Goal: Obtain resource: Download file/media

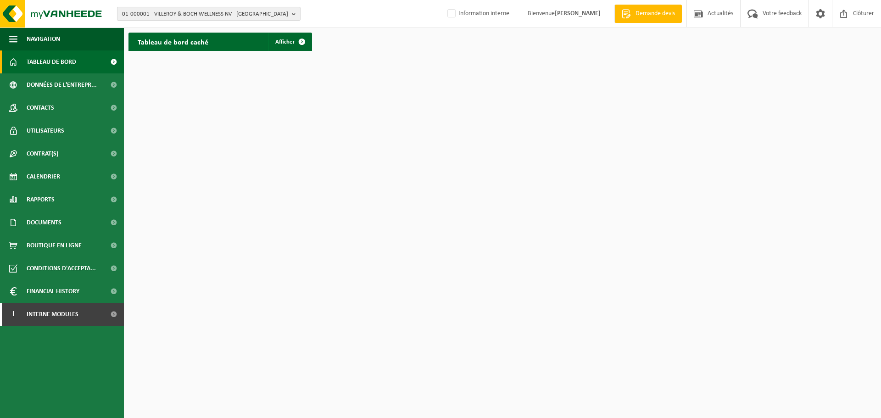
click at [171, 9] on span "01-000001 - VILLEROY & BOCH WELLNESS NV - [GEOGRAPHIC_DATA]" at bounding box center [205, 14] width 166 height 14
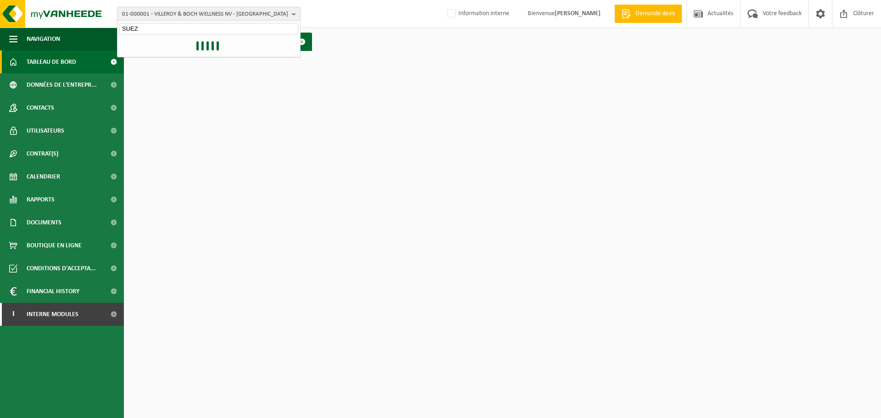
type input "SUEZ"
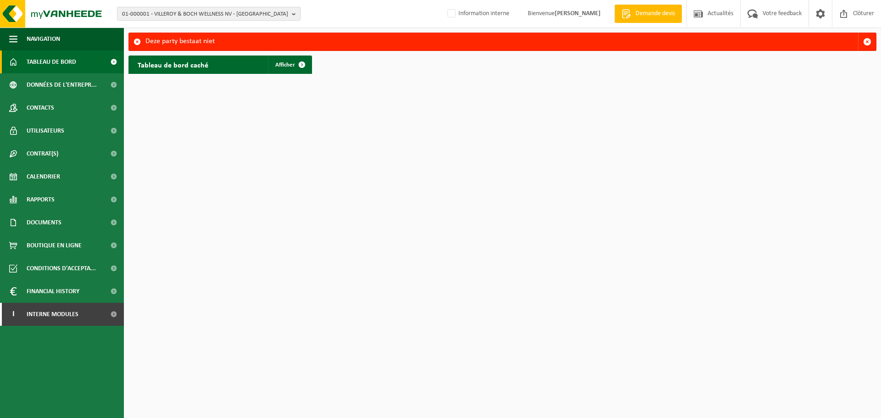
click at [191, 16] on span "01-000001 - VILLEROY & BOCH WELLNESS NV - [GEOGRAPHIC_DATA]" at bounding box center [205, 14] width 166 height 14
click at [170, 27] on input "text" at bounding box center [208, 28] width 179 height 11
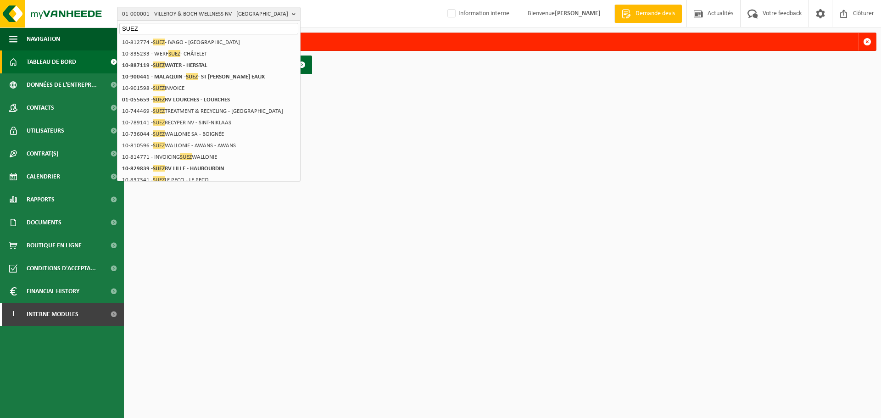
type input "SUEZ"
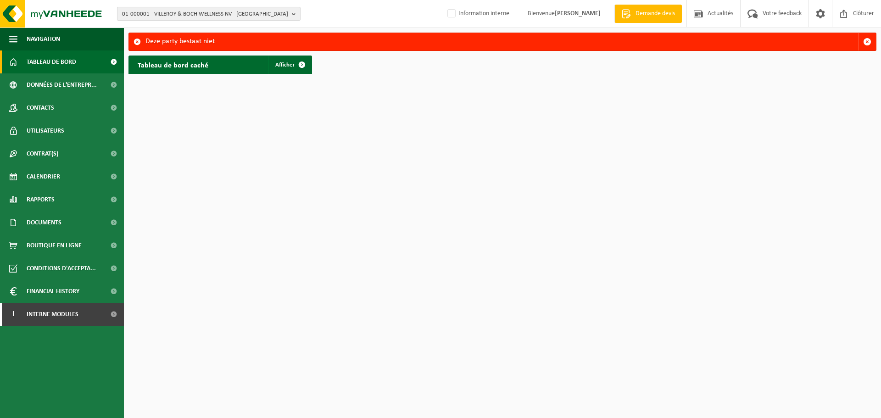
click at [296, 15] on b "button" at bounding box center [296, 13] width 8 height 13
click at [156, 28] on input "text" at bounding box center [208, 28] width 179 height 11
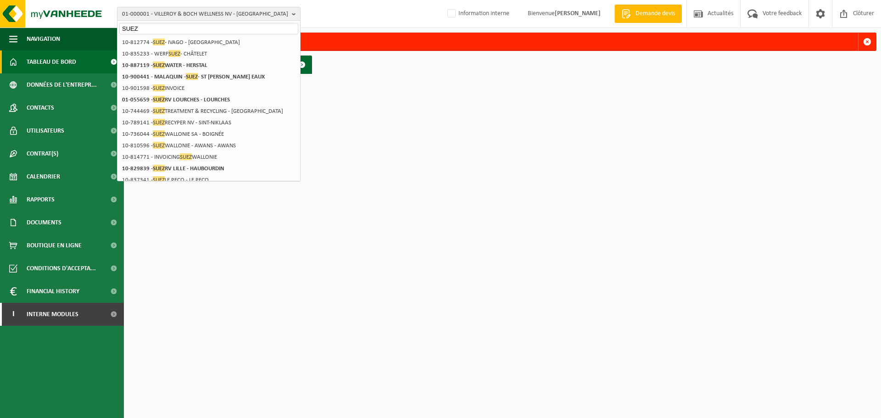
type input "SUEZ"
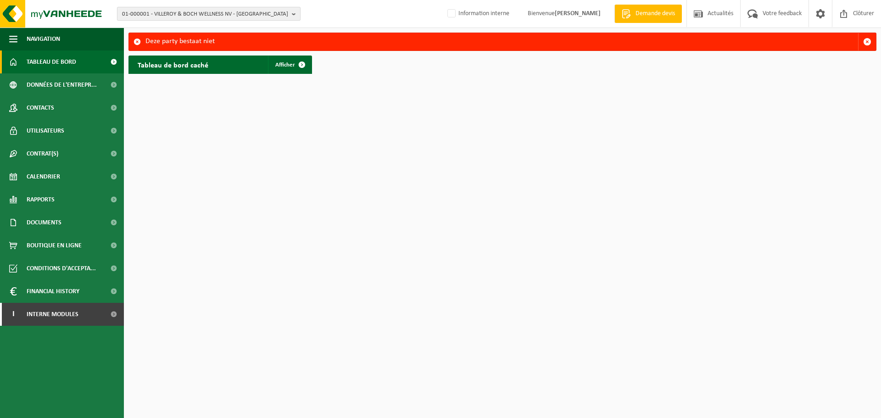
click at [219, 16] on span "01-000001 - VILLEROY & BOCH WELLNESS NV - ROESELARE" at bounding box center [205, 14] width 166 height 14
click at [186, 26] on input "text" at bounding box center [208, 28] width 179 height 11
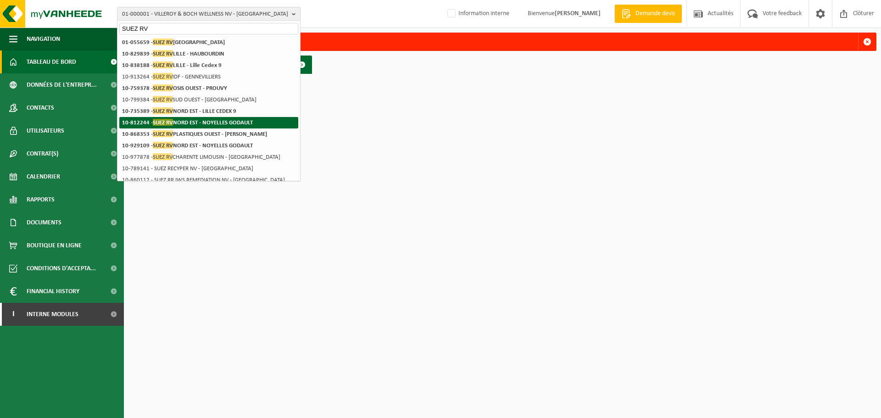
type input "SUEZ RV"
click at [158, 123] on span "SUEZ RV" at bounding box center [163, 122] width 20 height 7
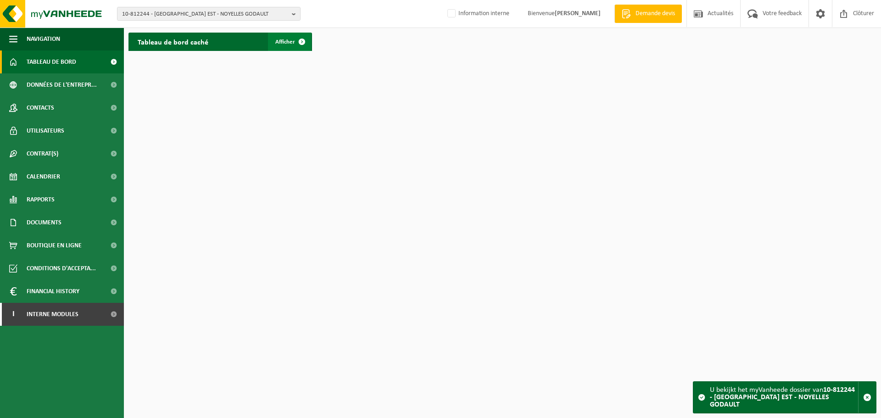
click at [285, 45] on span "Afficher" at bounding box center [285, 42] width 20 height 6
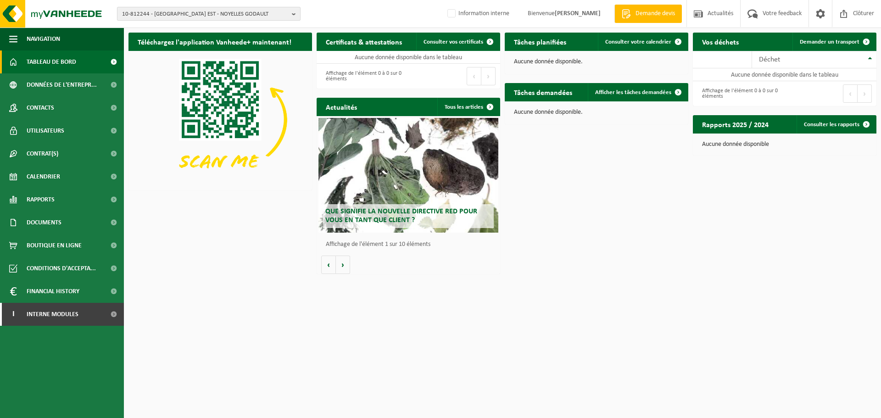
click at [233, 14] on span "10-812244 - SUEZ RV NORD EST - NOYELLES GODAULT" at bounding box center [205, 14] width 166 height 14
click at [196, 27] on input "text" at bounding box center [208, 28] width 179 height 11
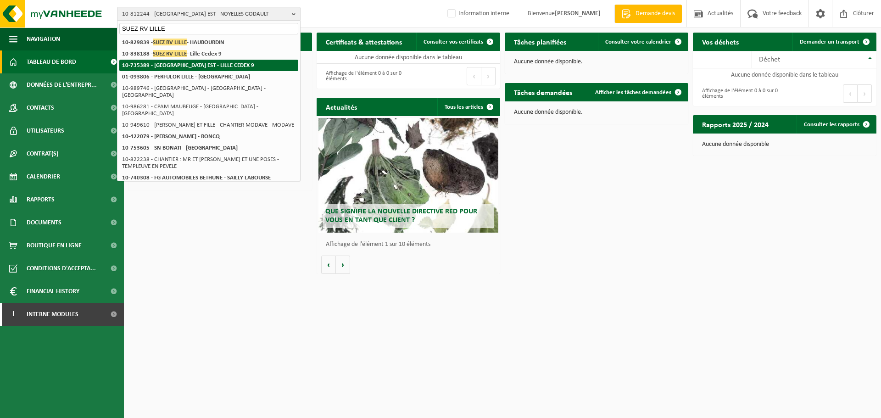
type input "SUEZ RV LILLE"
click at [179, 67] on strong "10-735389 - [GEOGRAPHIC_DATA] EST - LILLE CEDEX 9" at bounding box center [188, 65] width 132 height 6
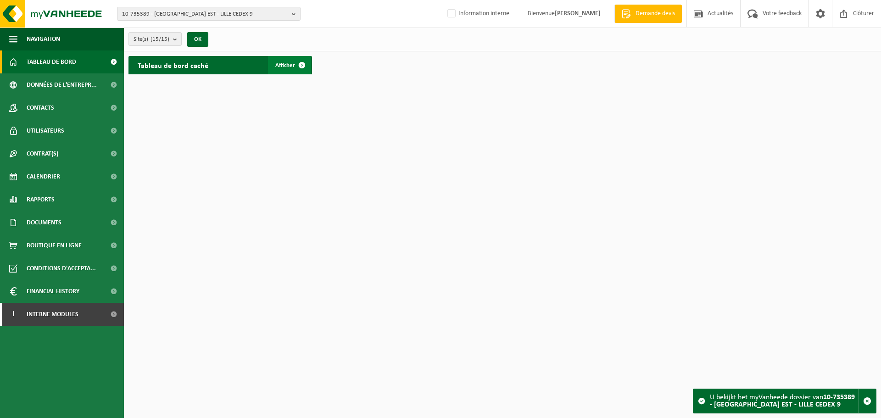
click at [296, 63] on span at bounding box center [302, 65] width 18 height 18
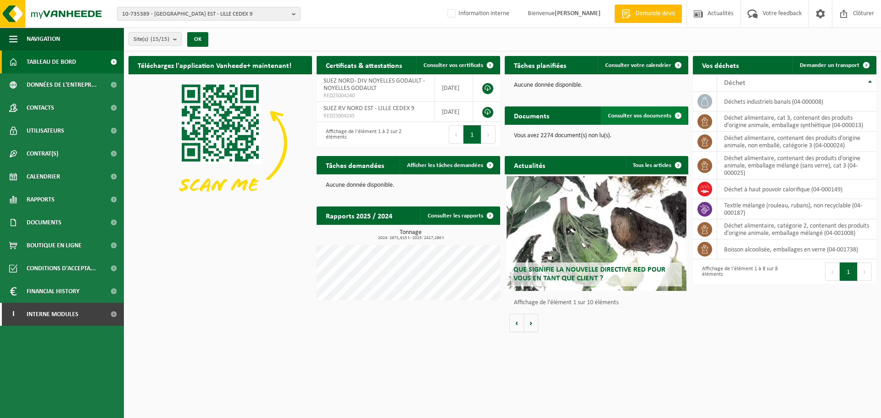
click at [638, 115] on span "Consulter vos documents" at bounding box center [639, 116] width 63 height 6
click at [218, 16] on span "10-735389 - SUEZ RV NORD EST - LILLE CEDEX 9" at bounding box center [205, 14] width 166 height 14
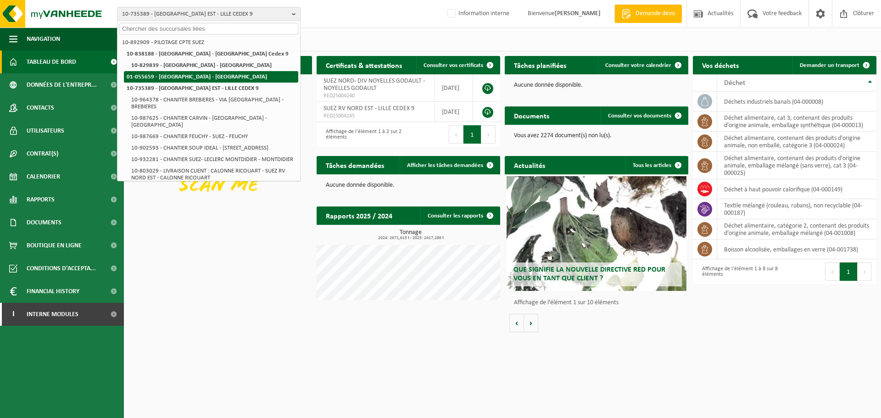
click at [194, 76] on strong "01-055659 - SUEZ RV LOURCHES - LOURCHES" at bounding box center [197, 77] width 140 height 6
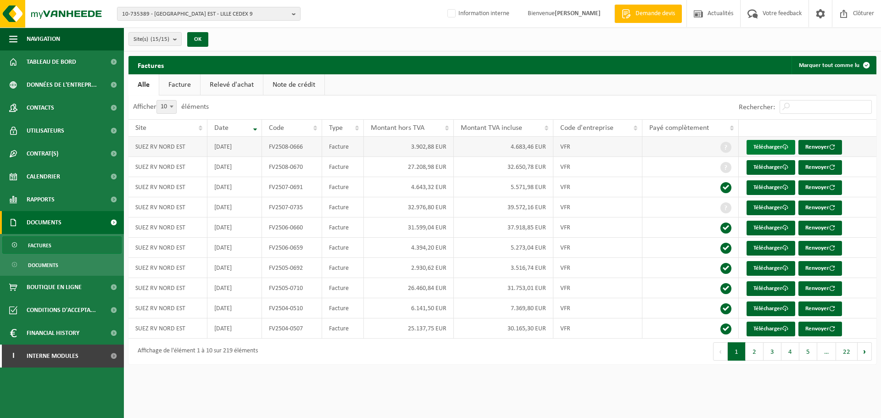
click at [768, 147] on link "Télécharger" at bounding box center [771, 147] width 49 height 15
click at [756, 166] on link "Télécharger" at bounding box center [771, 167] width 49 height 15
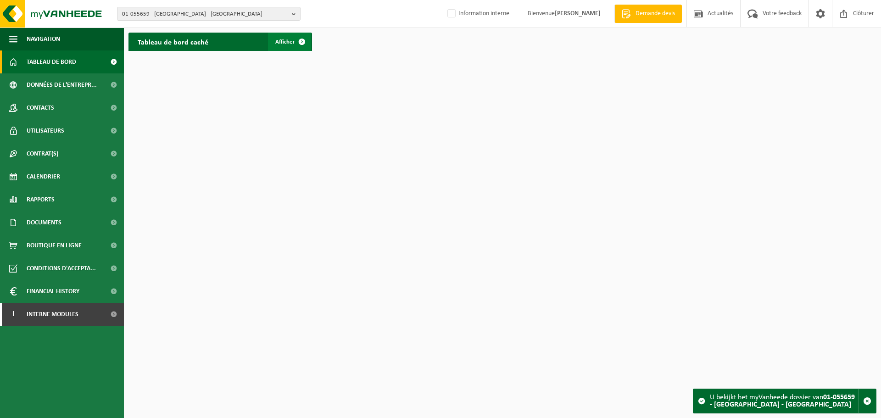
click at [290, 36] on link "Afficher" at bounding box center [289, 42] width 43 height 18
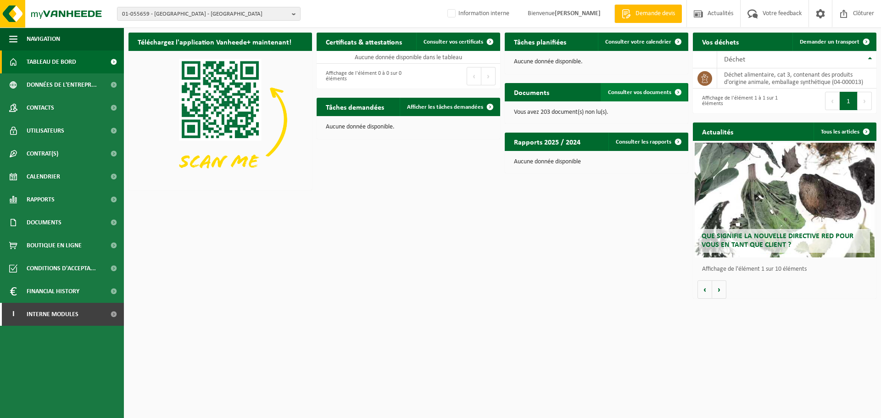
click at [650, 94] on span "Consulter vos documents" at bounding box center [639, 93] width 63 height 6
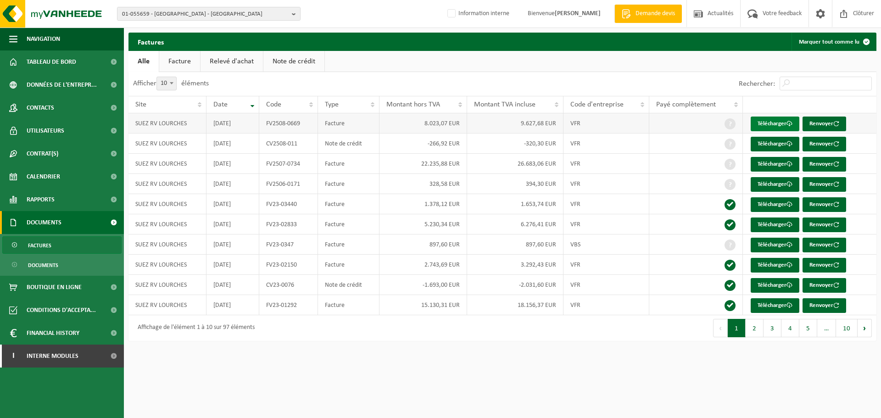
click at [762, 123] on link "Télécharger" at bounding box center [775, 124] width 49 height 15
click at [293, 15] on b "button" at bounding box center [296, 13] width 8 height 13
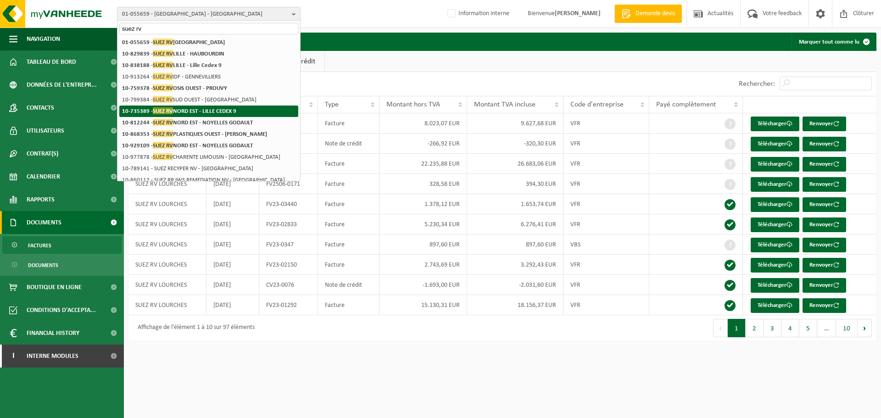
type input "suez rv"
click at [163, 109] on span "SUEZ RV" at bounding box center [163, 110] width 20 height 7
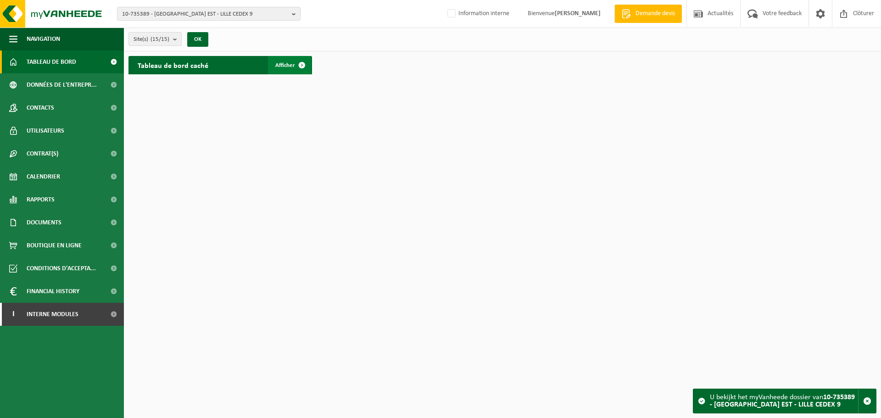
click at [273, 67] on link "Afficher" at bounding box center [289, 65] width 43 height 18
click at [218, 17] on span "10-735389 - [GEOGRAPHIC_DATA] EST - LILLE CEDEX 9" at bounding box center [205, 14] width 166 height 14
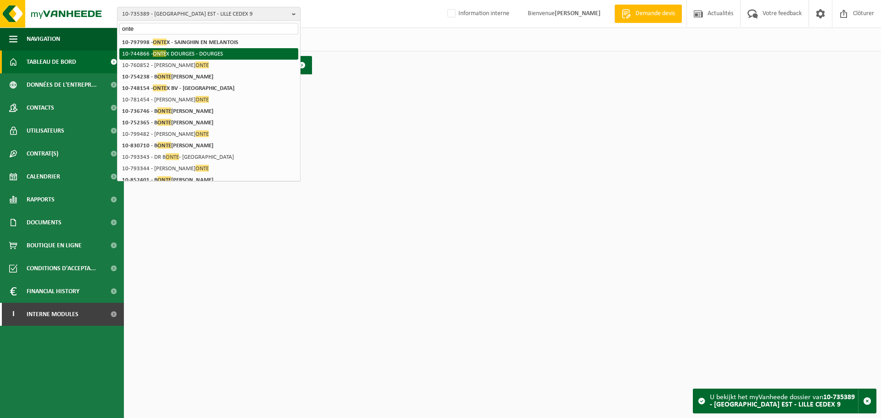
type input "onte"
click at [207, 53] on li "10-744866 - ONTE X DOURGES - DOURGES" at bounding box center [208, 53] width 179 height 11
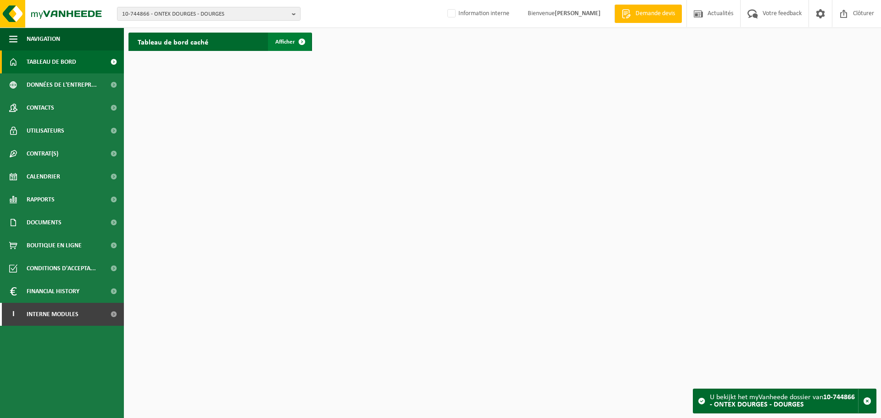
click at [288, 41] on span "Afficher" at bounding box center [285, 42] width 20 height 6
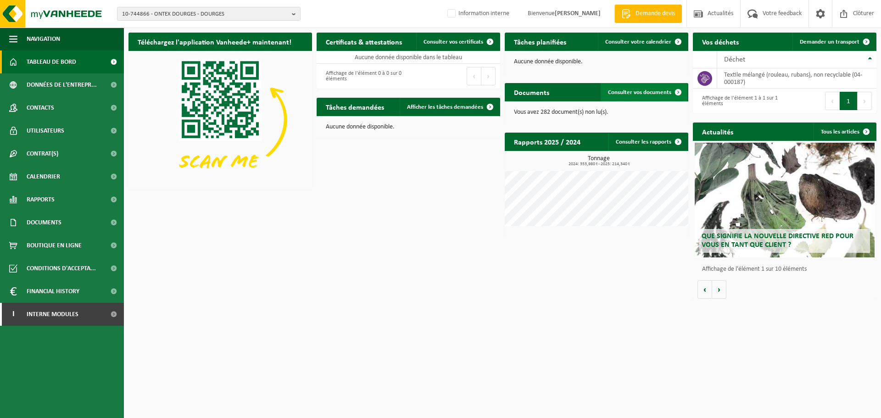
click at [655, 94] on span "Consulter vos documents" at bounding box center [639, 93] width 63 height 6
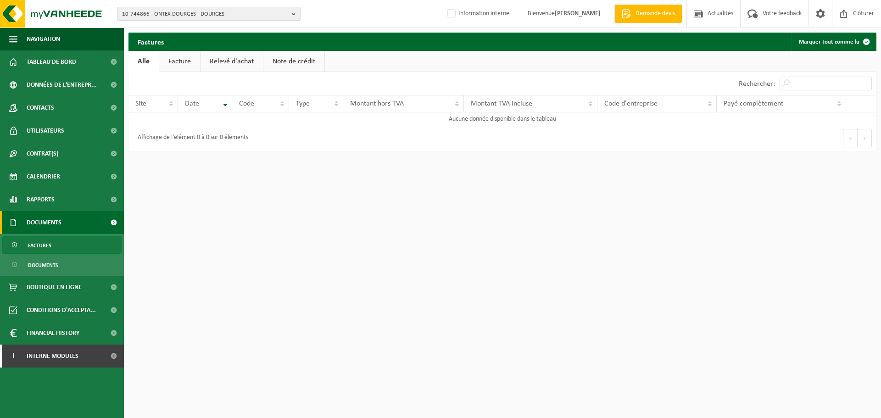
click at [178, 10] on span "10-744866 - ONTEX DOURGES - DOURGES" at bounding box center [205, 14] width 166 height 14
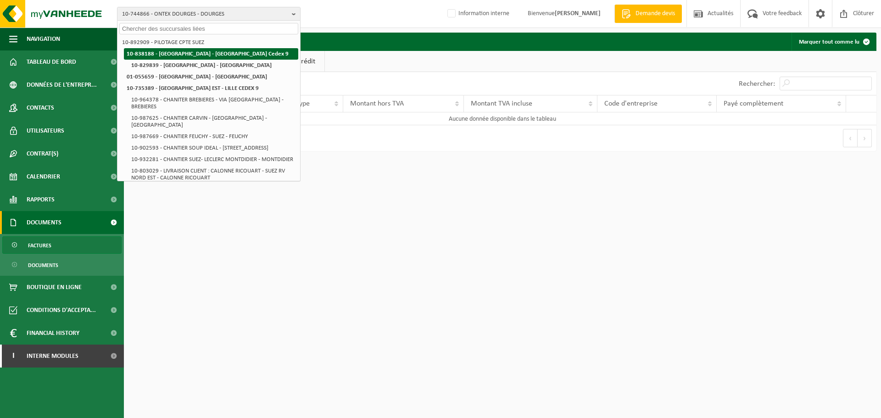
click at [165, 53] on strong "10-838188 - [GEOGRAPHIC_DATA] - [GEOGRAPHIC_DATA] Cedex 9" at bounding box center [208, 54] width 162 height 6
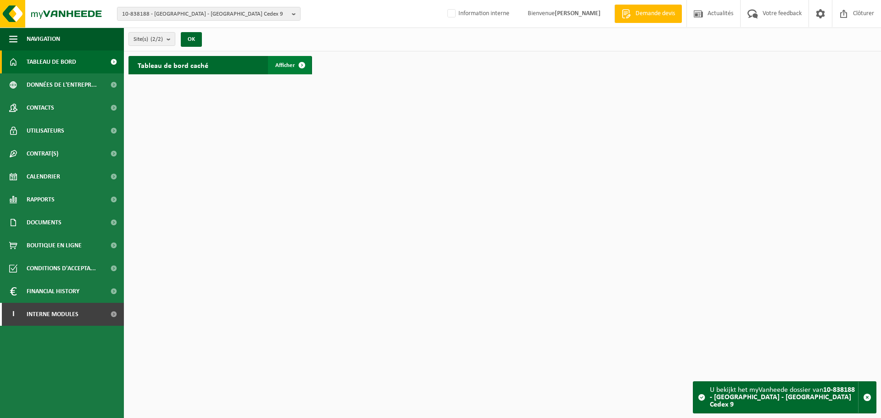
click at [285, 67] on span "Afficher" at bounding box center [285, 65] width 20 height 6
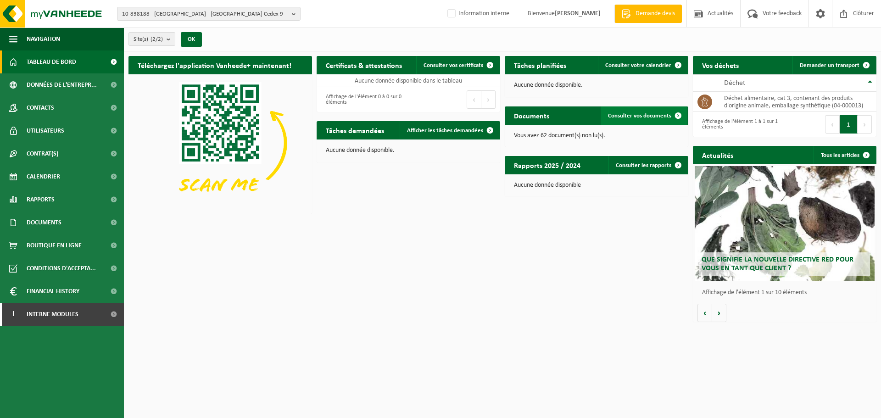
click at [633, 113] on span "Consulter vos documents" at bounding box center [639, 116] width 63 height 6
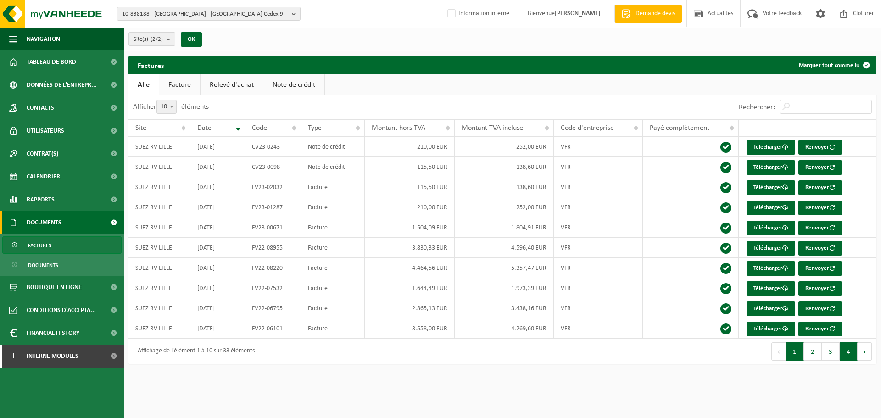
click at [848, 351] on button "4" at bounding box center [849, 351] width 18 height 18
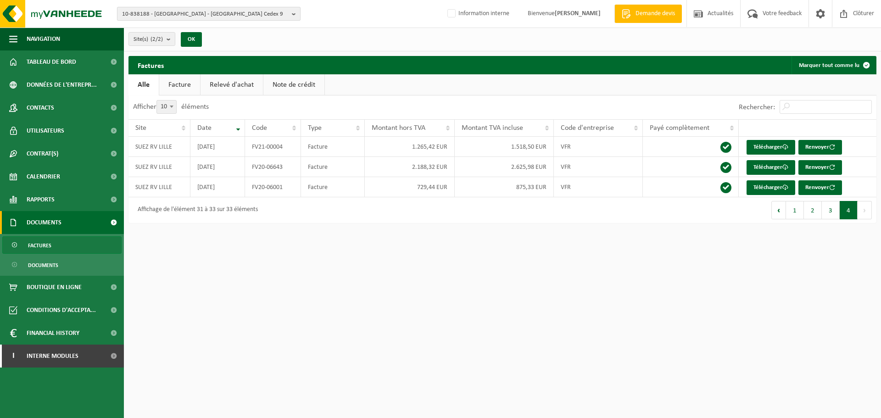
click at [230, 15] on span "10-838188 - [GEOGRAPHIC_DATA] - [GEOGRAPHIC_DATA] Cedex 9" at bounding box center [205, 14] width 166 height 14
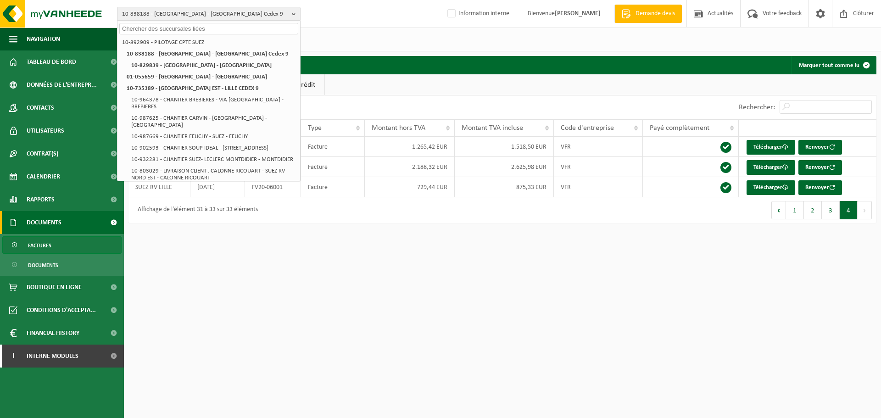
click at [150, 24] on input "text" at bounding box center [208, 28] width 179 height 11
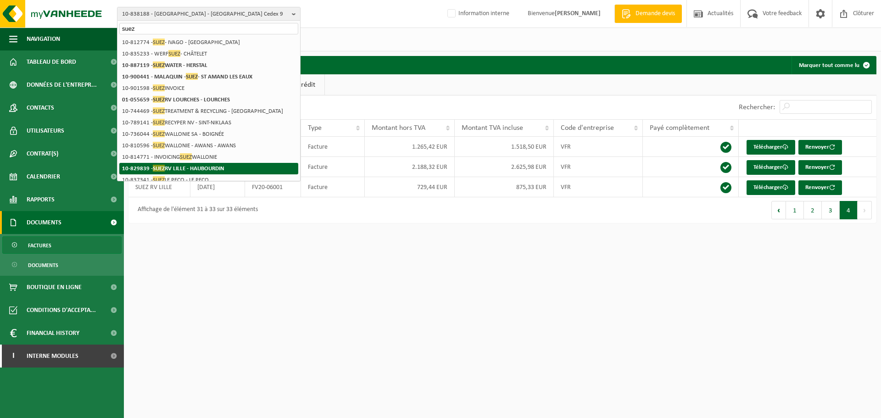
type input "suez"
click at [189, 167] on strong "10-829839 - SUEZ RV LILLE - HAUBOURDIN" at bounding box center [173, 168] width 102 height 7
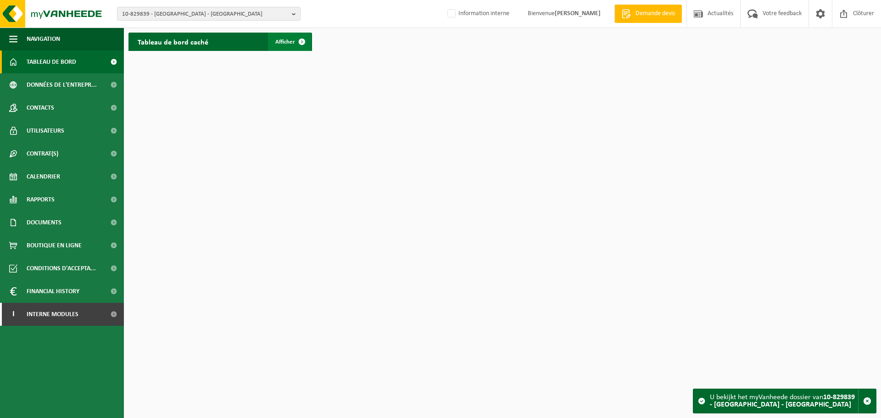
click at [289, 38] on link "Afficher" at bounding box center [289, 42] width 43 height 18
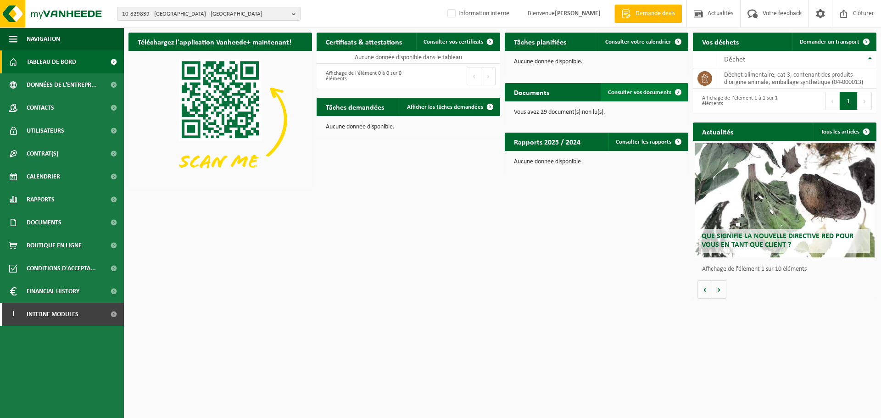
click at [671, 90] on span at bounding box center [678, 92] width 18 height 18
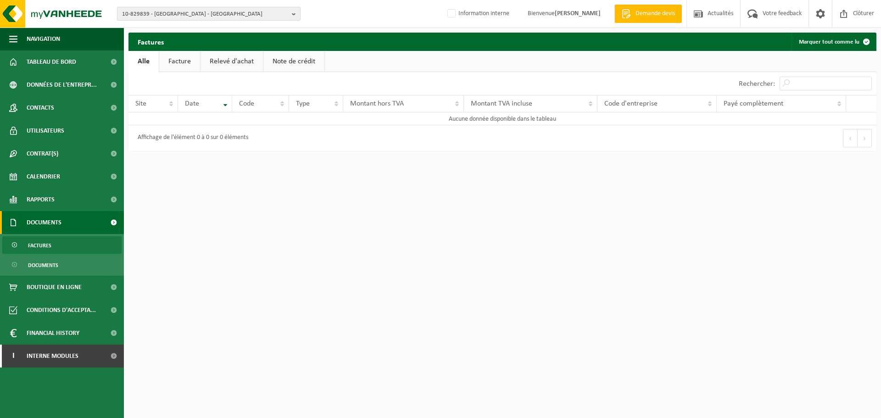
click at [167, 13] on span "10-829839 - [GEOGRAPHIC_DATA] - [GEOGRAPHIC_DATA]" at bounding box center [205, 14] width 166 height 14
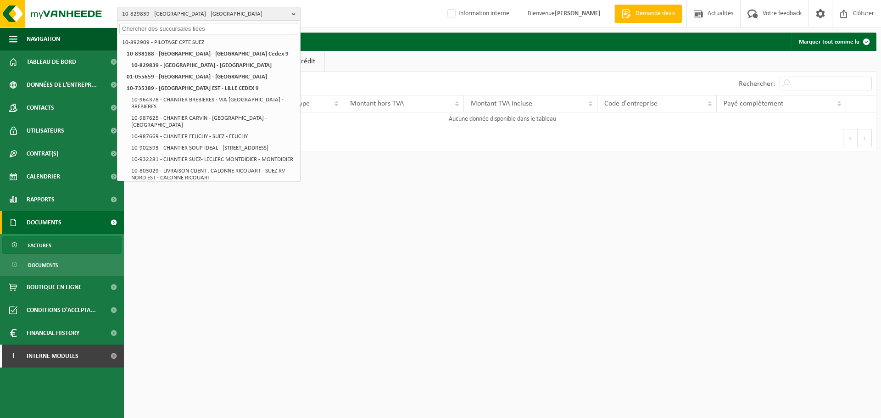
click at [320, 272] on html "10-829839 - [GEOGRAPHIC_DATA] - [GEOGRAPHIC_DATA] 10-892909 - PILOTAGE CPTE SUE…" at bounding box center [440, 209] width 881 height 418
click at [220, 30] on input "text" at bounding box center [208, 28] width 179 height 11
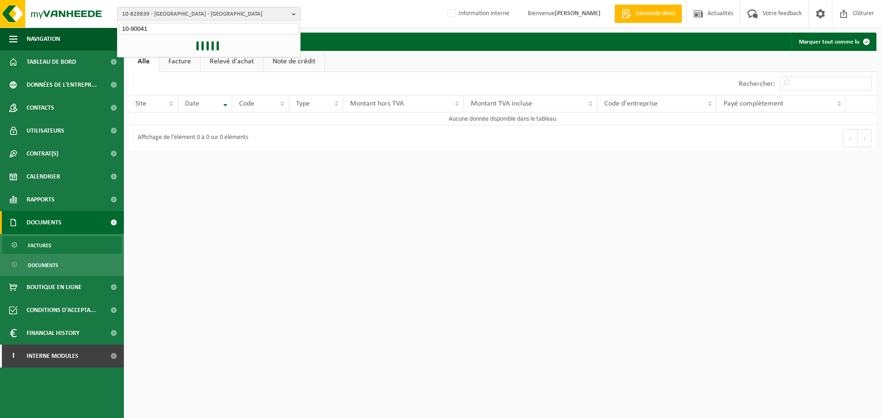
type input "10-90041"
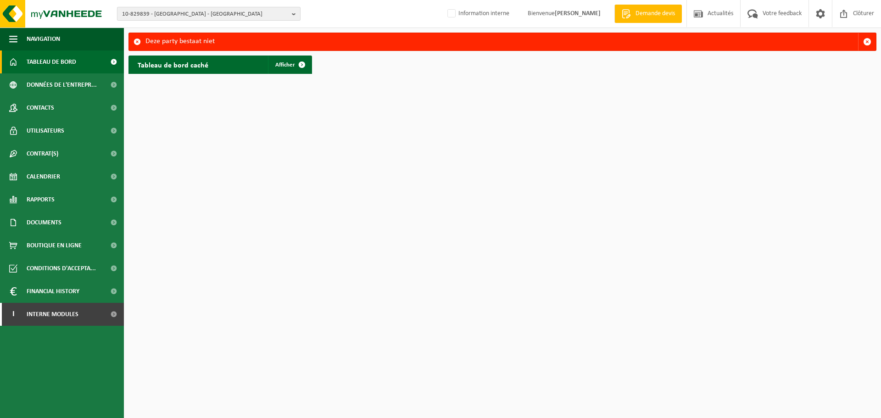
click at [234, 16] on span "10-829839 - SUEZ RV LILLE - HAUBOURDIN" at bounding box center [205, 14] width 166 height 14
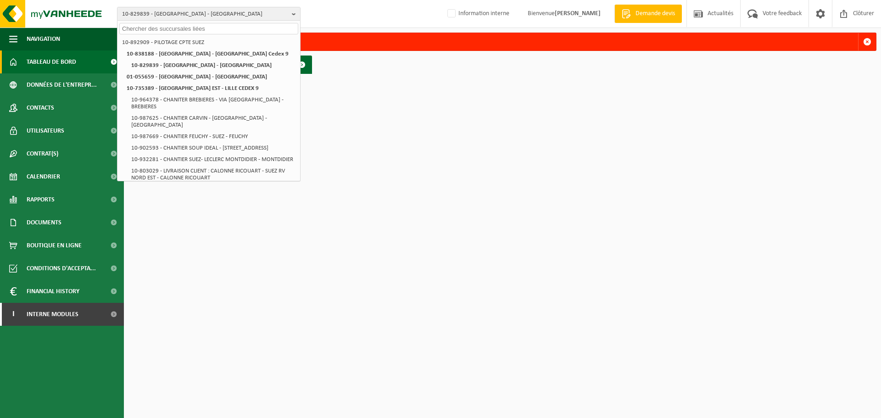
click at [175, 30] on input "text" at bounding box center [208, 28] width 179 height 11
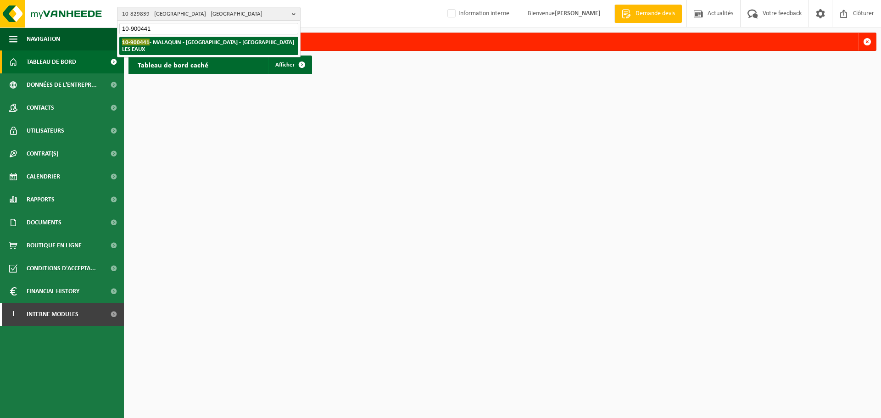
type input "10-900441"
click at [179, 41] on strong "10-900441 - MALAQUIN - SUEZ - ST AMAND LES EAUX" at bounding box center [208, 46] width 172 height 14
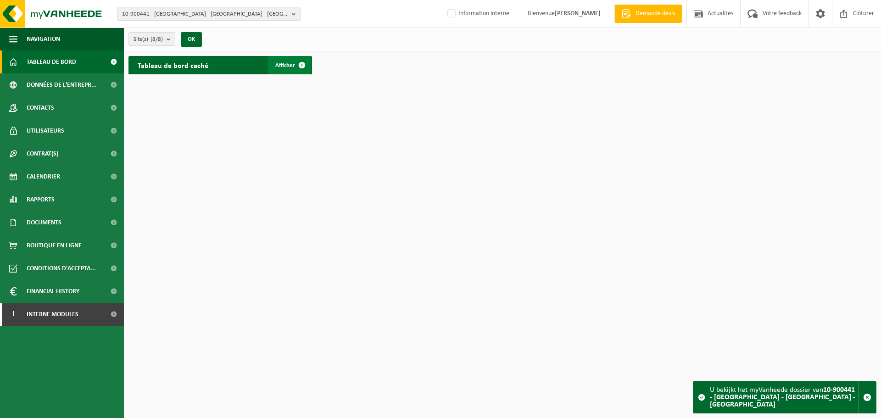
click at [288, 58] on link "Afficher" at bounding box center [289, 65] width 43 height 18
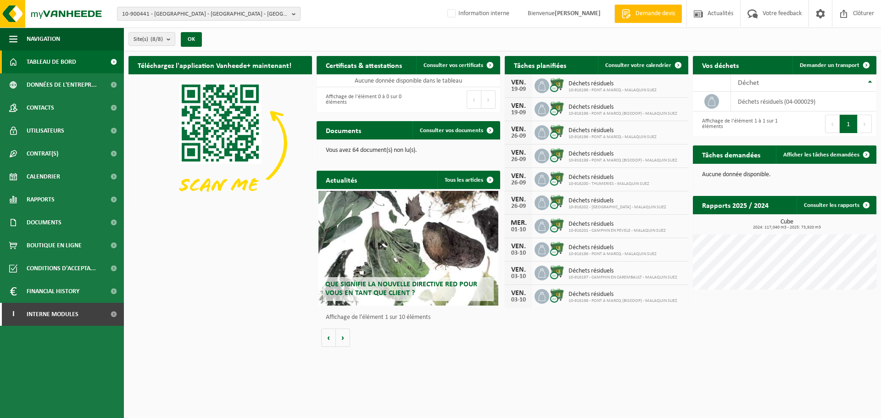
click at [193, 14] on span "10-900441 - [GEOGRAPHIC_DATA] - [GEOGRAPHIC_DATA] - [GEOGRAPHIC_DATA][PERSON_NA…" at bounding box center [205, 14] width 166 height 14
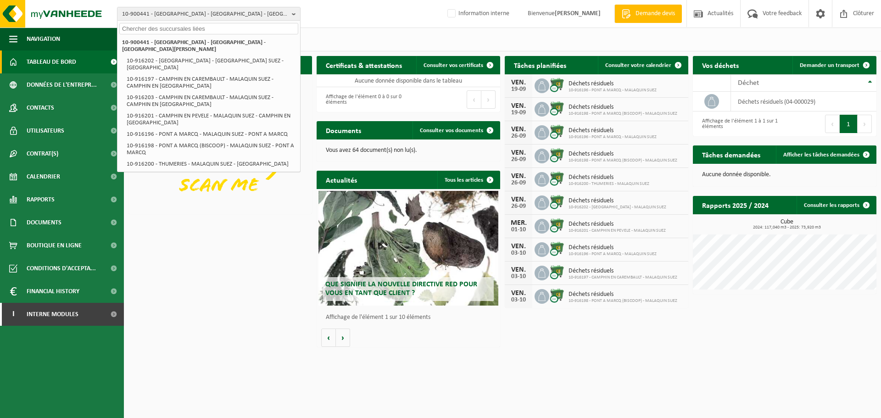
click at [176, 27] on input "text" at bounding box center [208, 28] width 179 height 11
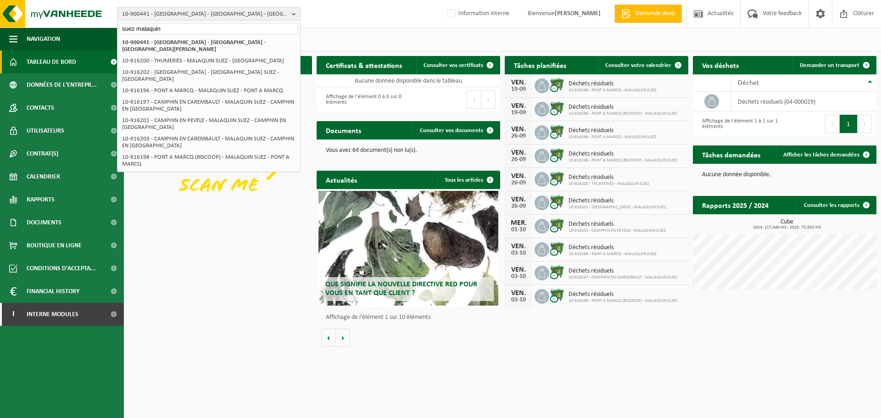
type input "suez malaquin"
